Goal: Find contact information: Find contact information

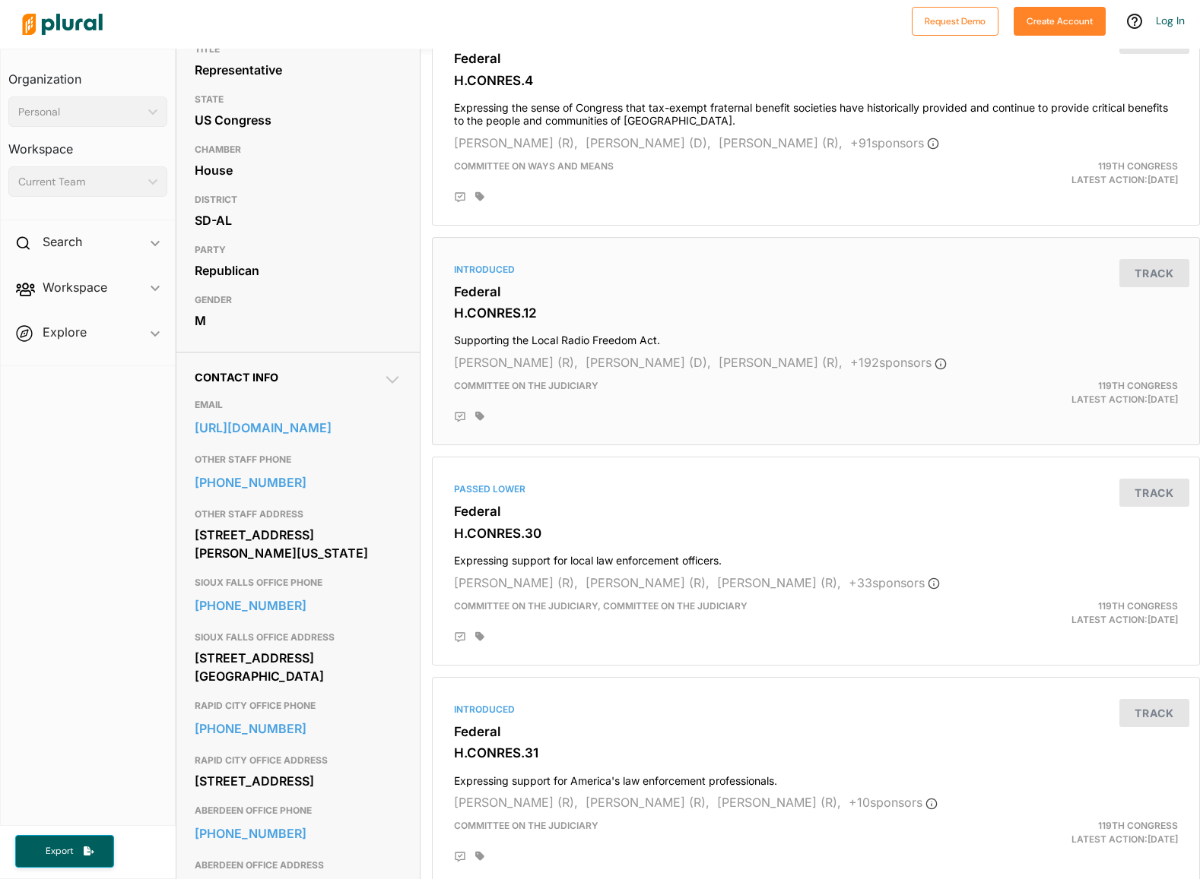
scroll to position [223, 0]
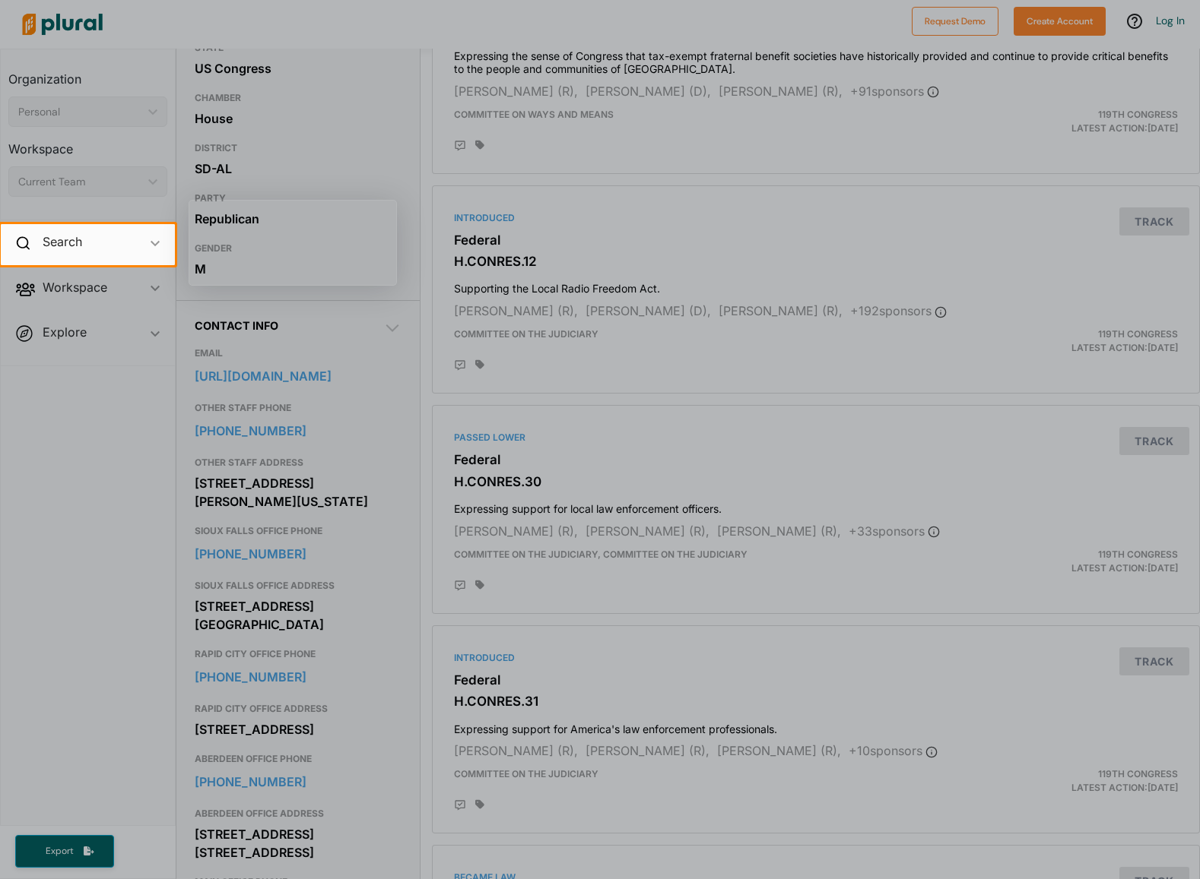
click at [908, 241] on div at bounding box center [687, 244] width 1025 height 41
click at [921, 484] on div at bounding box center [600, 572] width 1200 height 614
click at [223, 555] on div at bounding box center [600, 572] width 1200 height 614
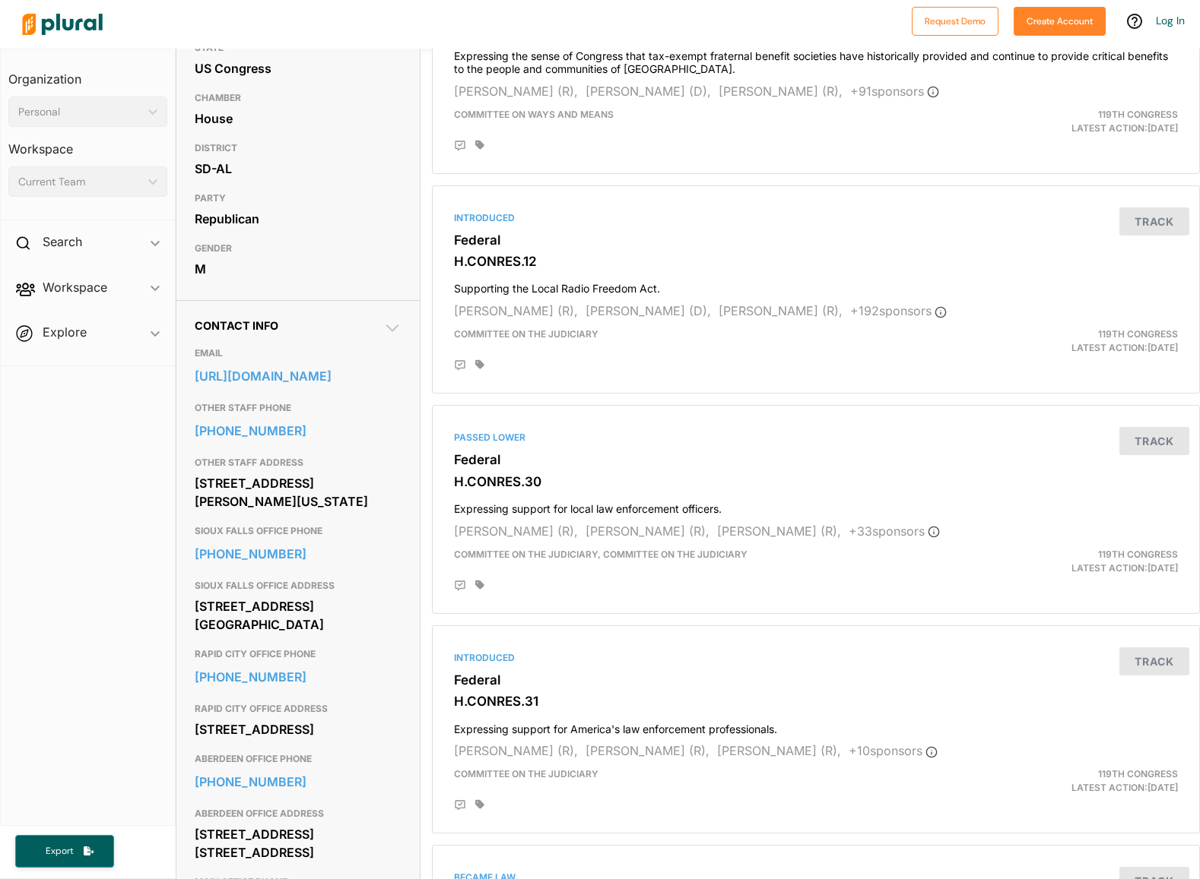
drag, startPoint x: 333, startPoint y: 586, endPoint x: 179, endPoint y: 546, distance: 158.7
click at [178, 547] on div "Contact Info EMAIL [URL][DOMAIN_NAME] OTHER STAFF PHONE [PHONE_NUMBER] OTHER ST…" at bounding box center [297, 723] width 243 height 847
copy div "[STREET_ADDRESS][PERSON_NAME][US_STATE]"
drag, startPoint x: 192, startPoint y: 489, endPoint x: 307, endPoint y: 513, distance: 117.3
click at [302, 513] on div "Contact Info EMAIL [URL][DOMAIN_NAME] OTHER STAFF PHONE [PHONE_NUMBER] OTHER ST…" at bounding box center [297, 723] width 243 height 847
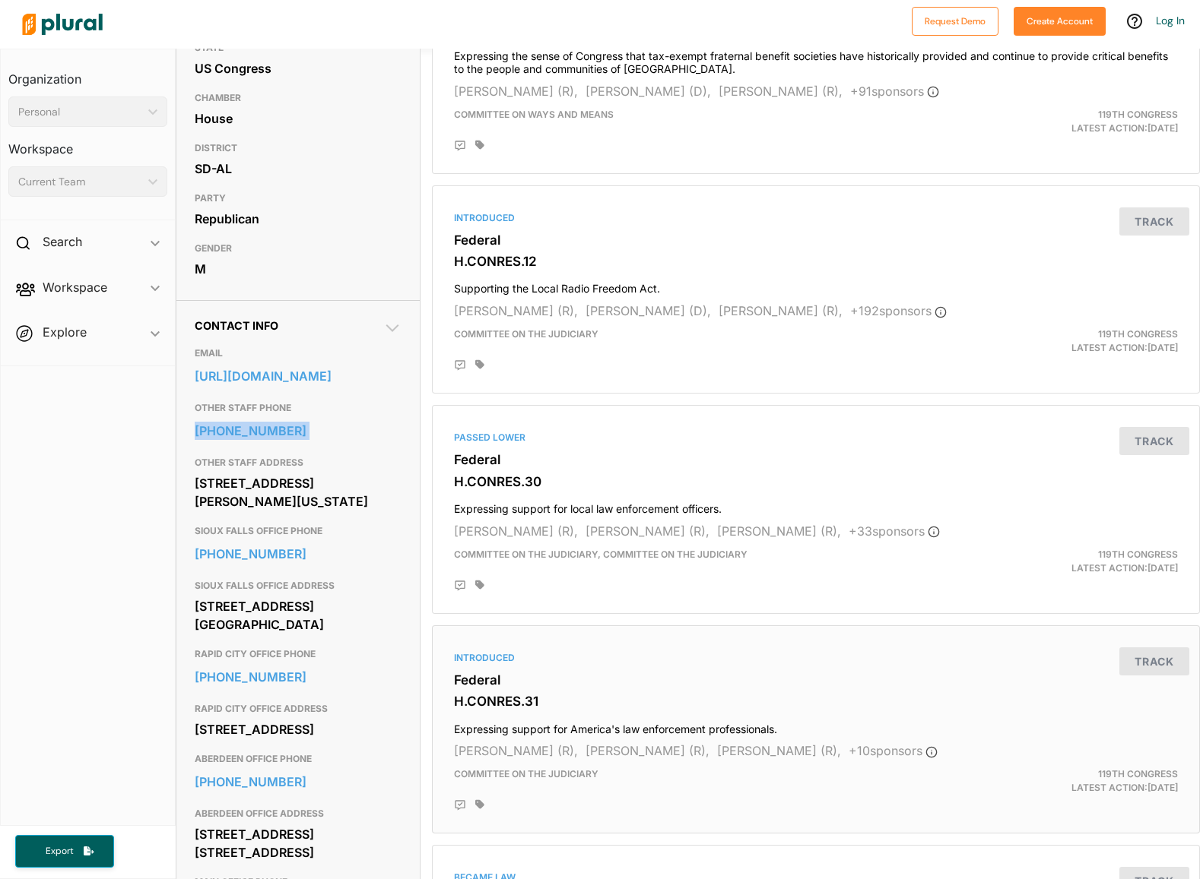
copy link "[PHONE_NUMBER]"
